Goal: Task Accomplishment & Management: Use online tool/utility

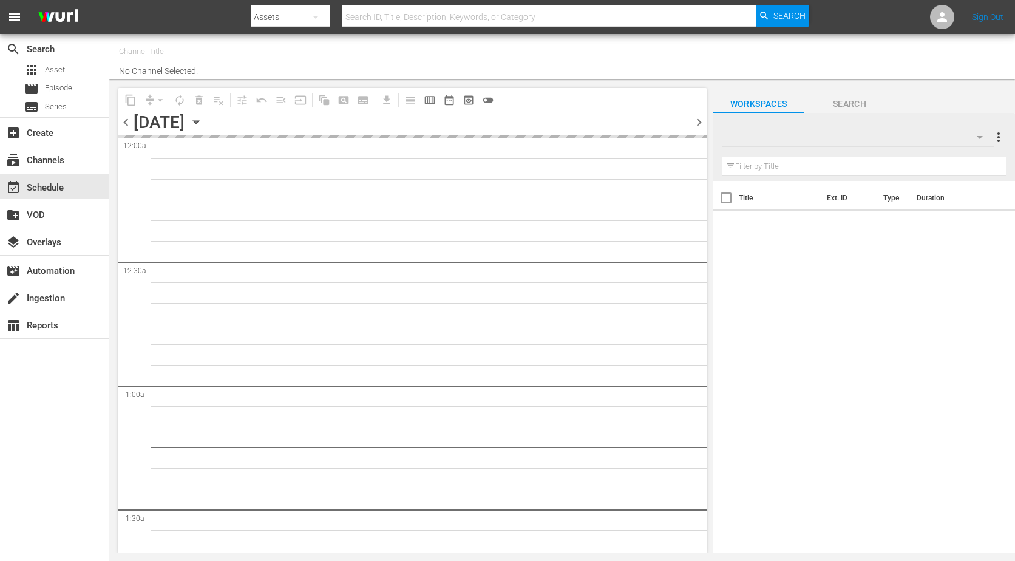
type input "The Film Detective (1847)"
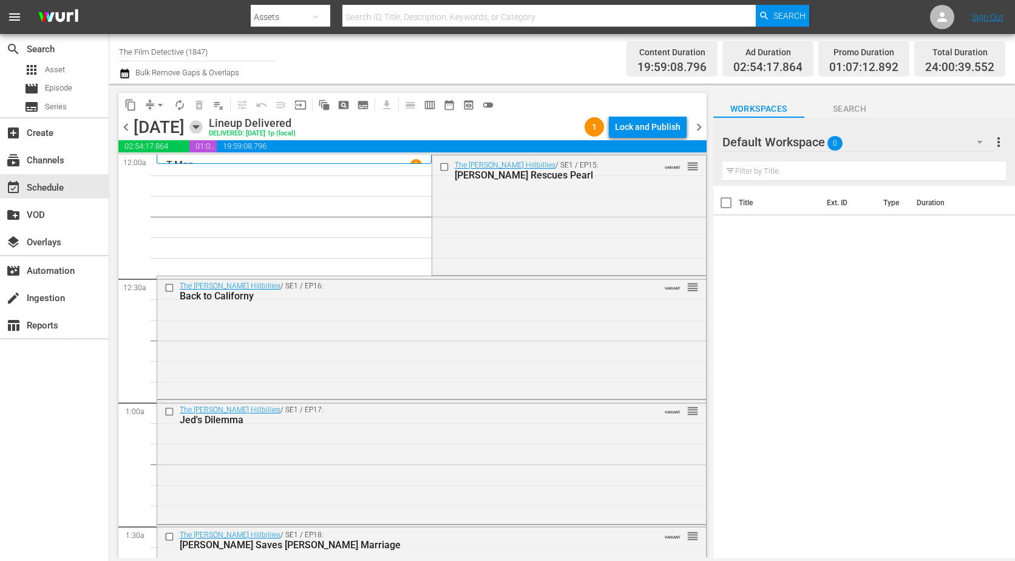
click at [203, 129] on icon "button" at bounding box center [195, 126] width 13 height 13
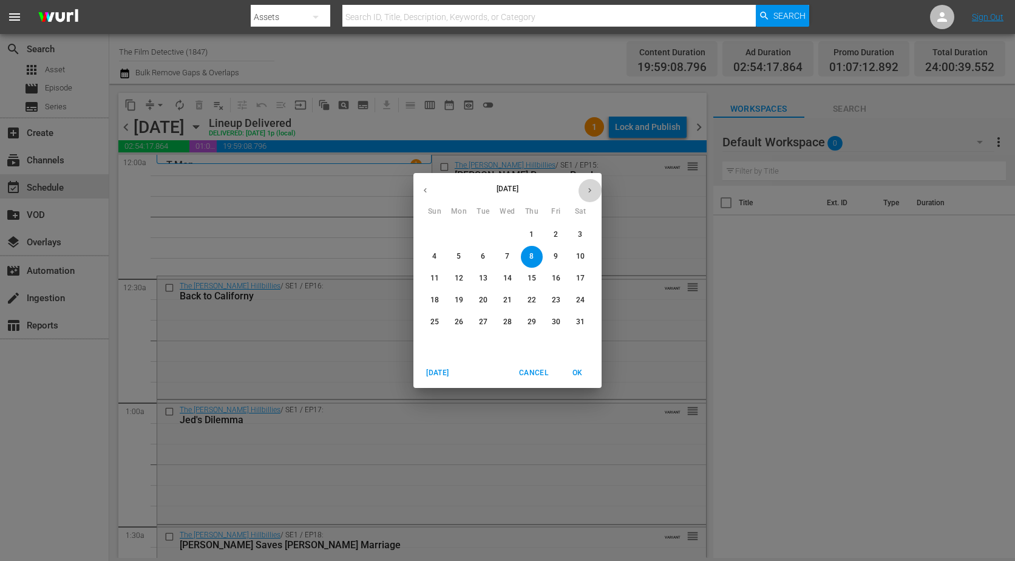
click at [594, 192] on icon "button" at bounding box center [589, 190] width 9 height 9
click at [595, 192] on button "button" at bounding box center [590, 191] width 24 height 24
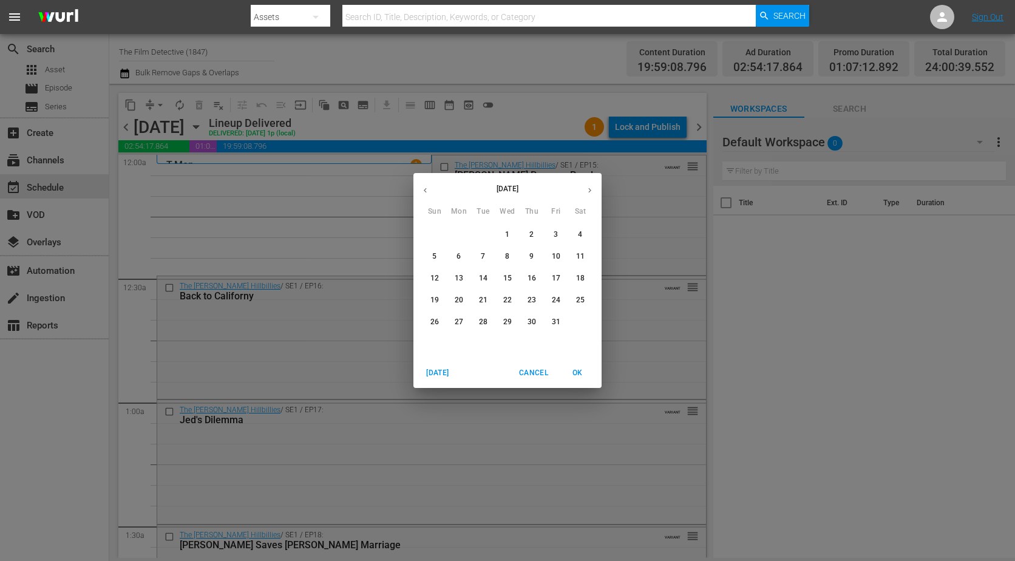
click at [557, 275] on p "17" at bounding box center [556, 278] width 9 height 10
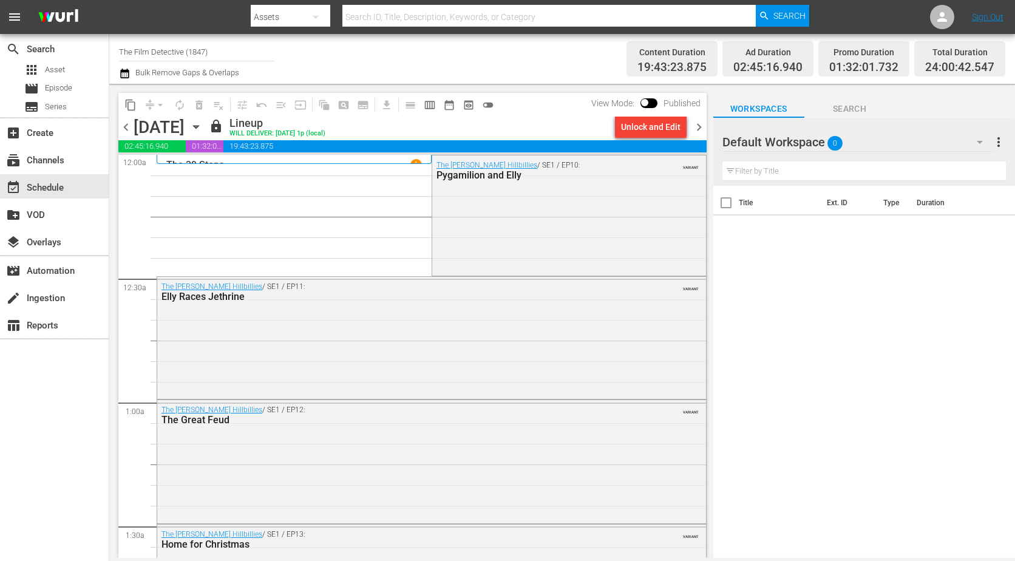
click at [698, 131] on span "chevron_right" at bounding box center [699, 127] width 15 height 15
click at [698, 125] on span "chevron_right" at bounding box center [699, 127] width 15 height 15
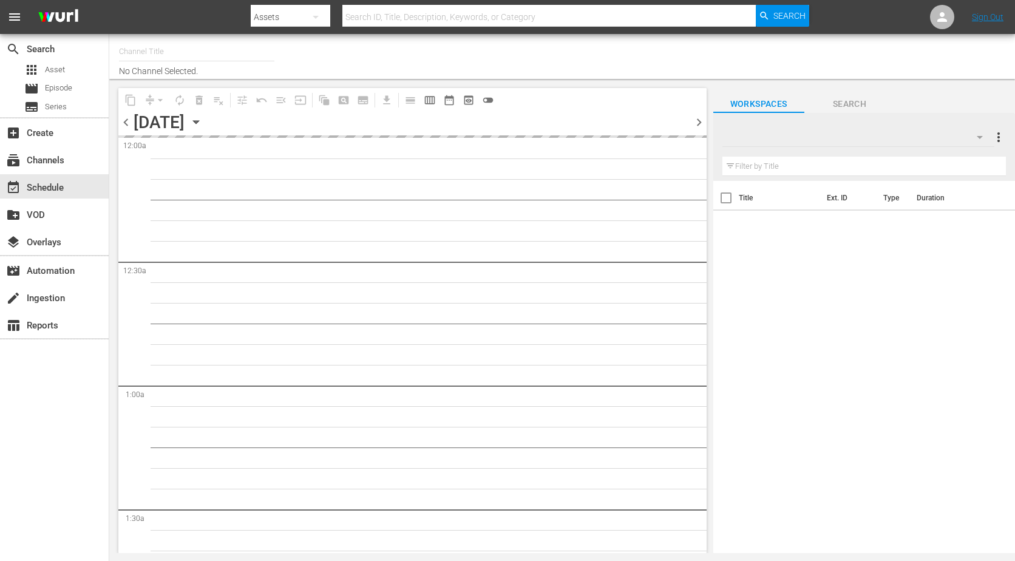
type input "The Film Detective (1847)"
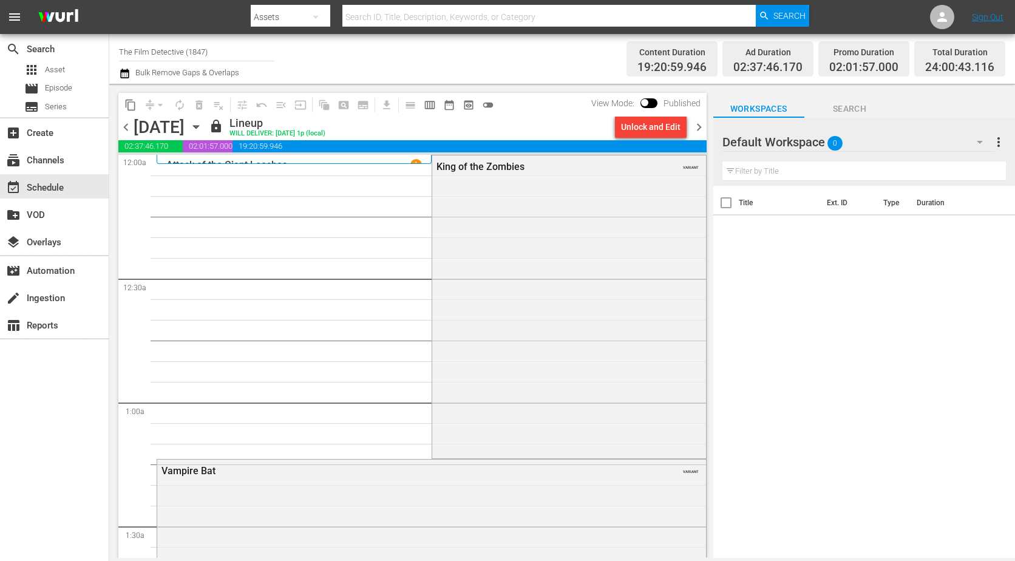
click at [324, 26] on button "button" at bounding box center [315, 16] width 29 height 29
click at [298, 54] on div "Channels" at bounding box center [289, 50] width 49 height 19
click at [393, 25] on input "text" at bounding box center [549, 16] width 414 height 29
type input "Historian"
click at [783, 11] on span "Search" at bounding box center [790, 16] width 32 height 22
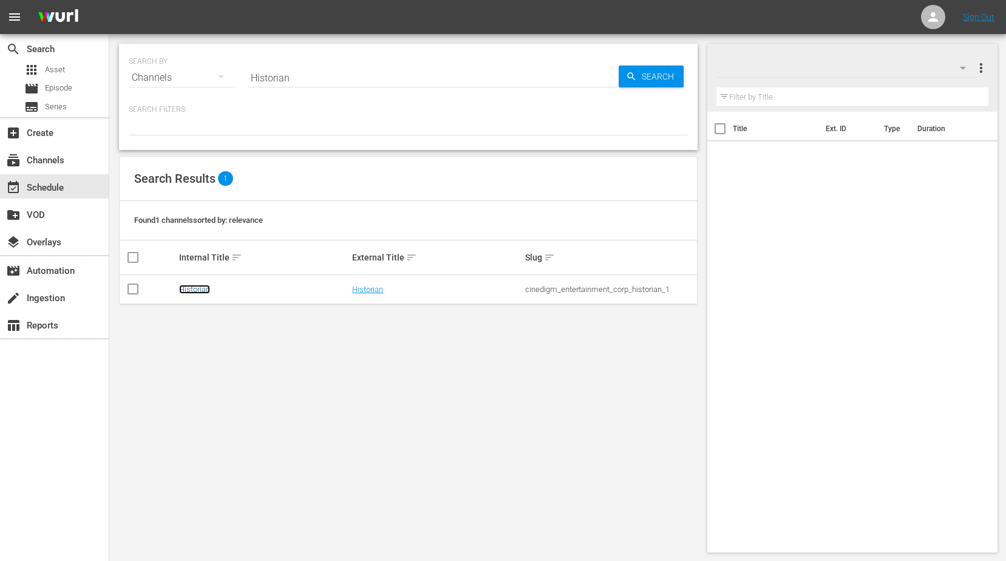
click at [196, 292] on link "Historian" at bounding box center [194, 289] width 31 height 9
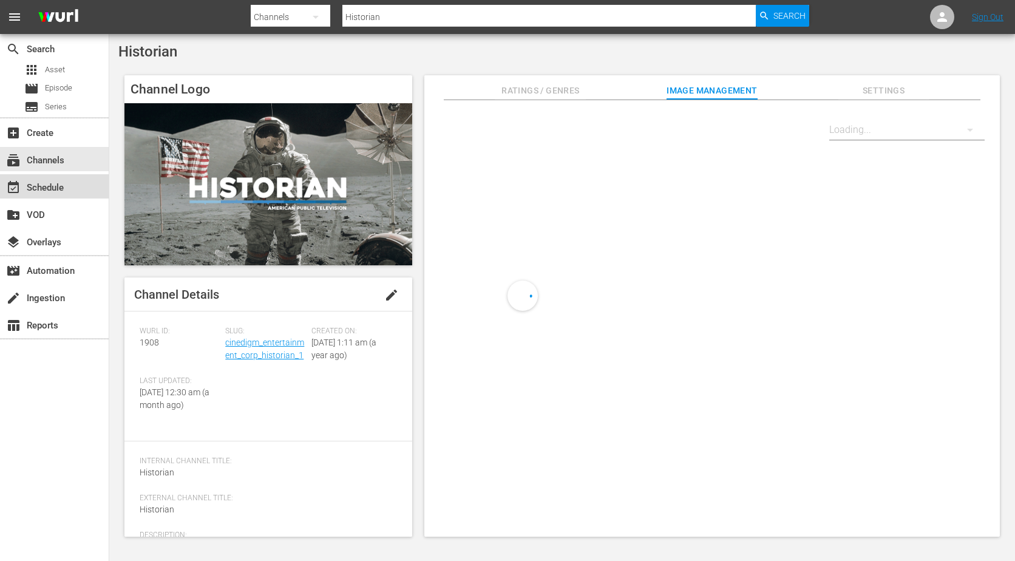
click at [56, 191] on div "event_available Schedule" at bounding box center [34, 185] width 68 height 11
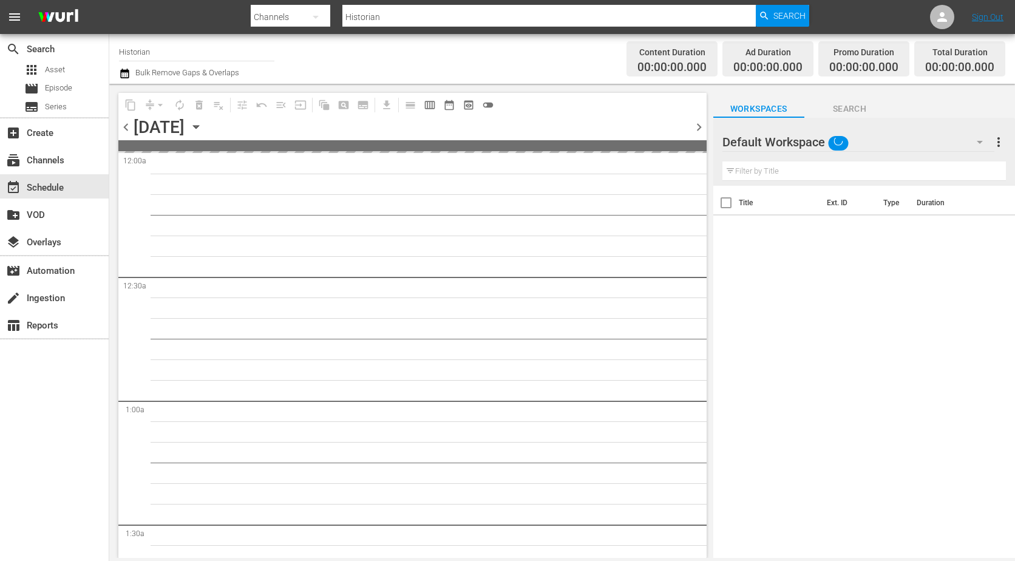
click at [203, 128] on icon "button" at bounding box center [195, 126] width 13 height 13
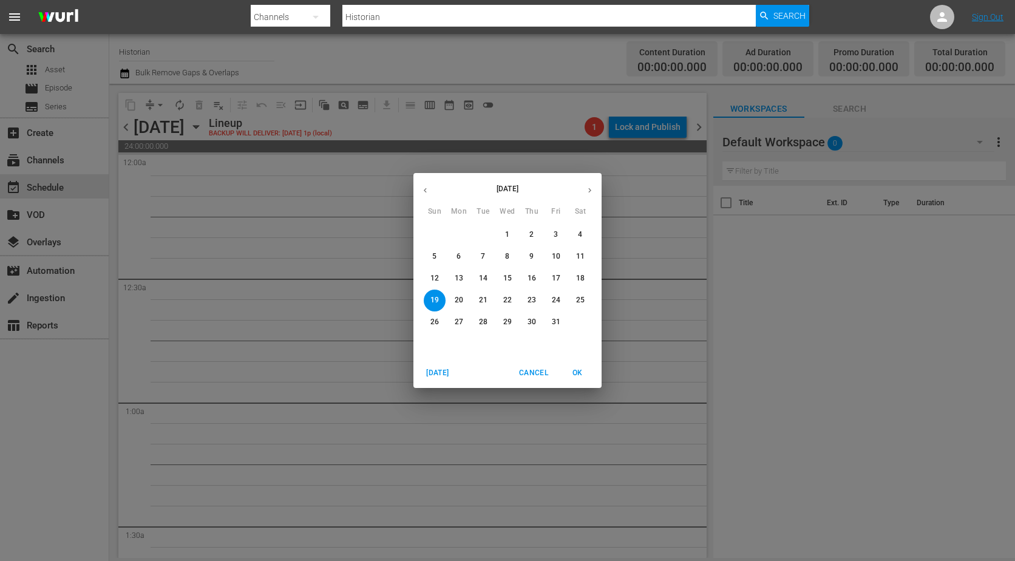
click at [509, 233] on p "1" at bounding box center [507, 235] width 4 height 10
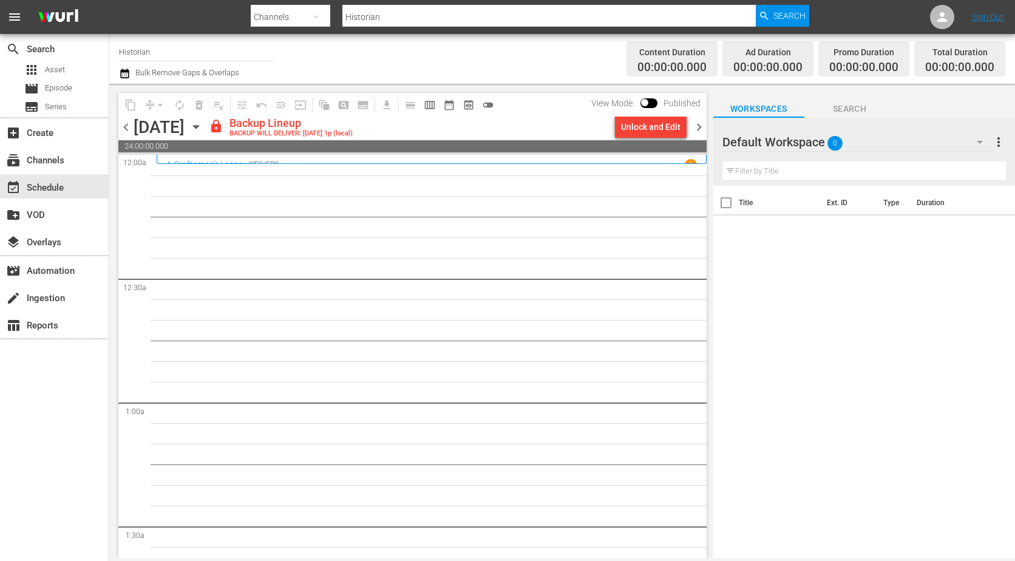
click at [695, 127] on span "chevron_right" at bounding box center [699, 127] width 15 height 15
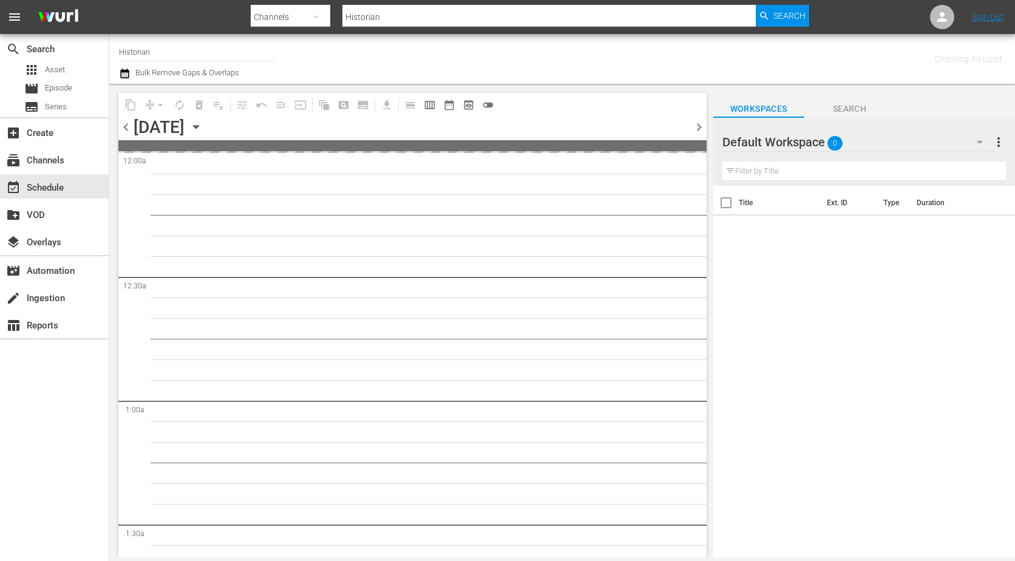
click at [129, 125] on span "chevron_left" at bounding box center [125, 127] width 15 height 15
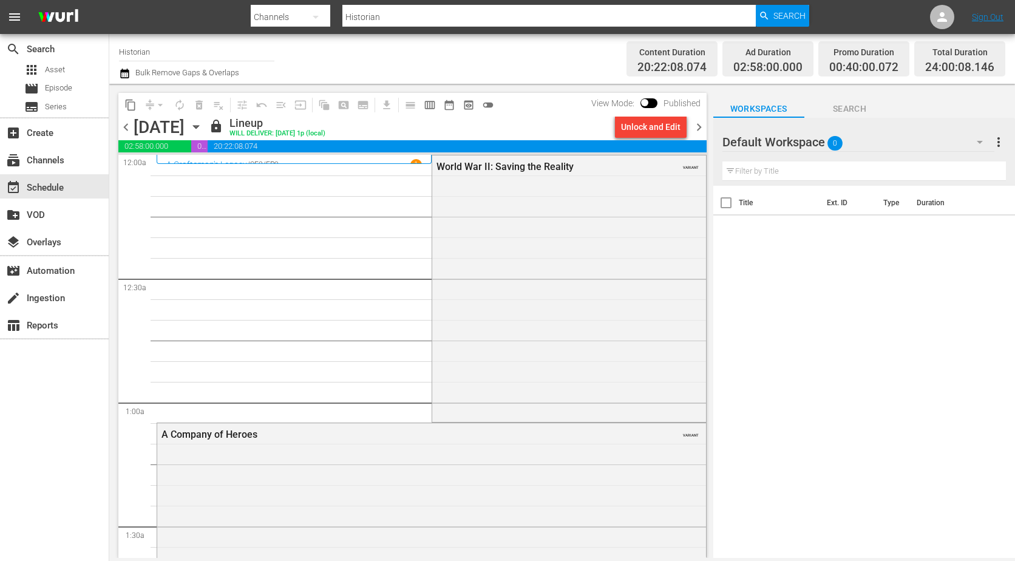
drag, startPoint x: 701, startPoint y: 121, endPoint x: 704, endPoint y: 127, distance: 6.8
click at [701, 121] on span "chevron_right" at bounding box center [699, 127] width 15 height 15
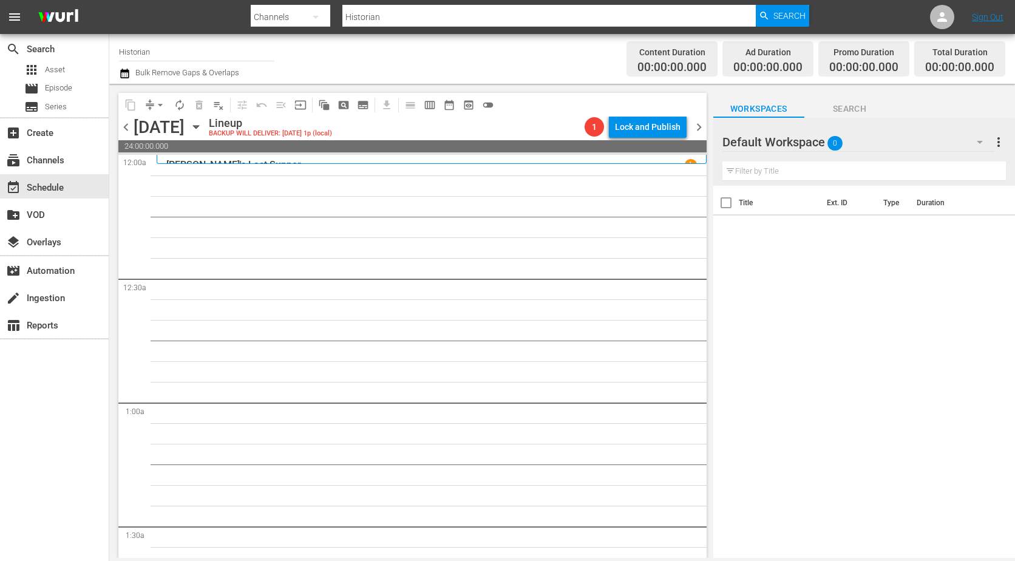
click at [697, 124] on span "chevron_right" at bounding box center [699, 127] width 15 height 15
click at [698, 129] on span "chevron_right" at bounding box center [699, 127] width 15 height 15
click at [124, 129] on span "chevron_left" at bounding box center [125, 127] width 15 height 15
click at [698, 127] on span "chevron_right" at bounding box center [699, 127] width 15 height 15
